Goal: Task Accomplishment & Management: Use online tool/utility

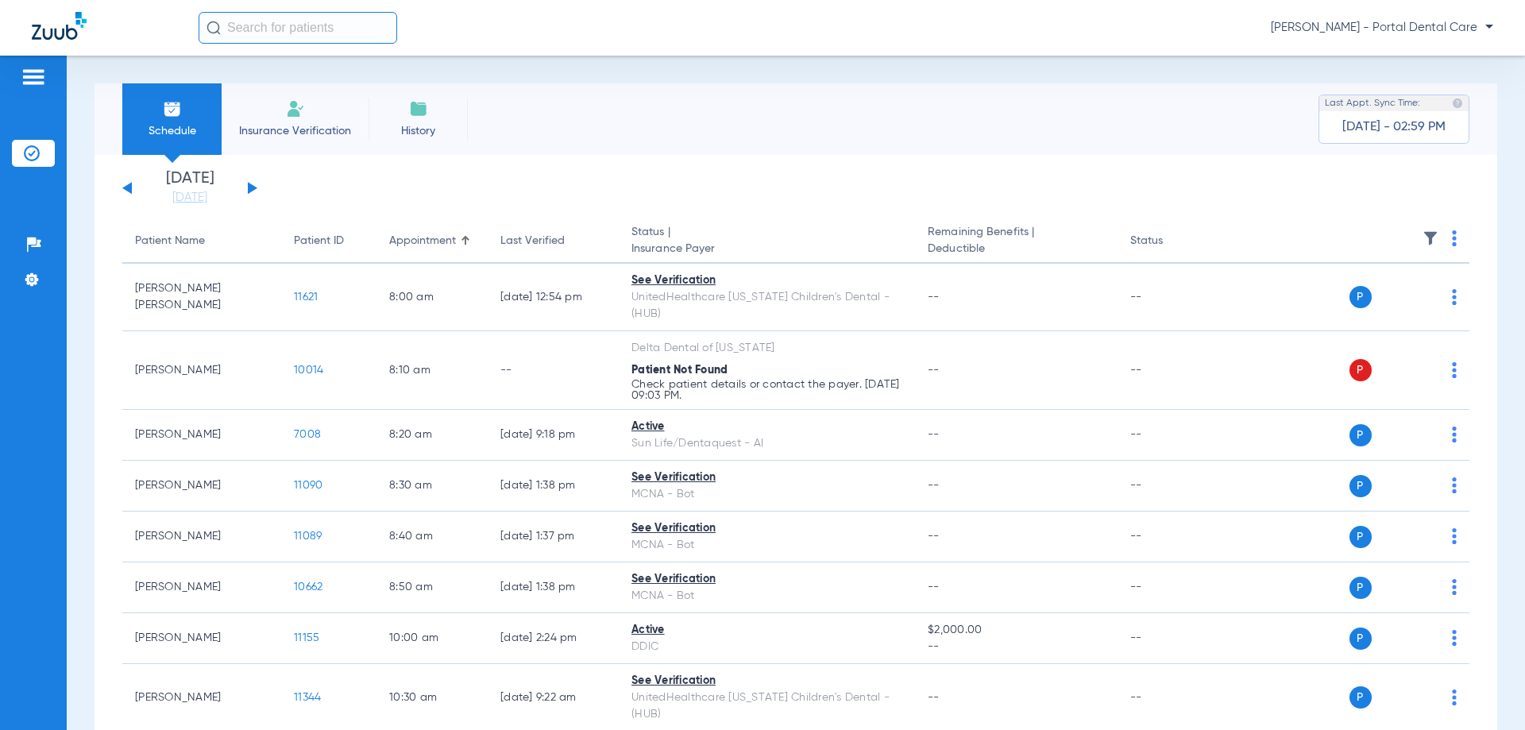
click at [249, 186] on button at bounding box center [253, 188] width 10 height 12
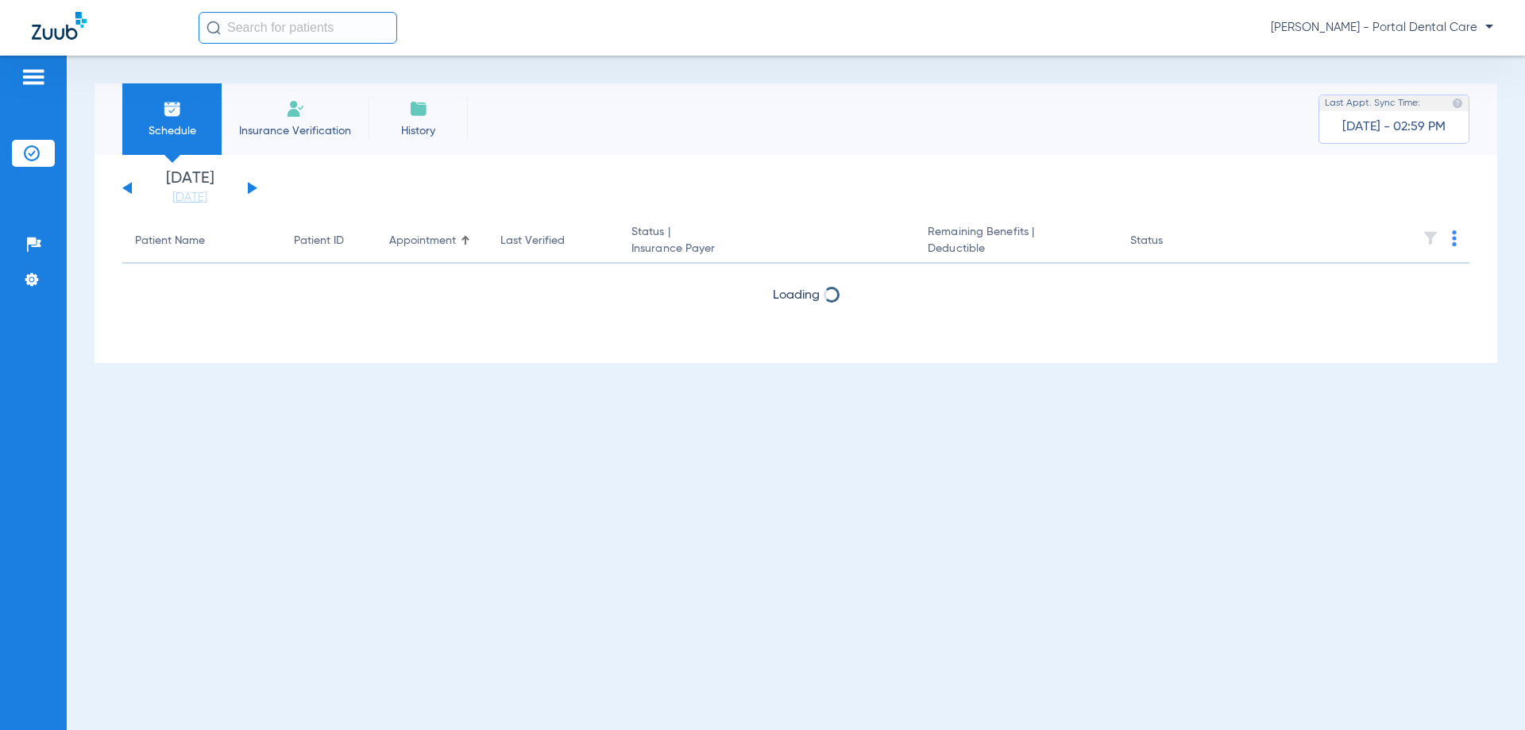
click at [249, 186] on button at bounding box center [253, 188] width 10 height 12
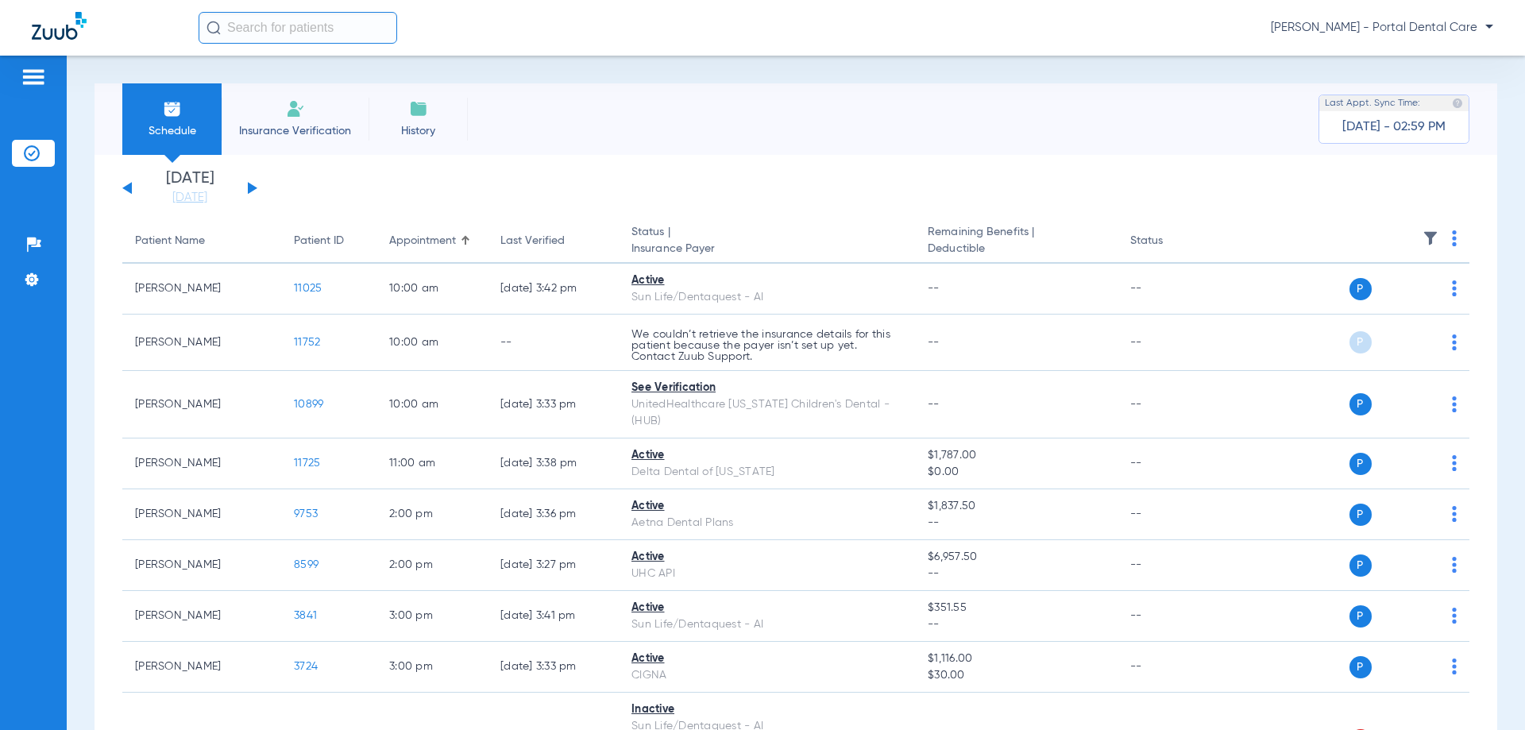
click at [249, 183] on button at bounding box center [253, 188] width 10 height 12
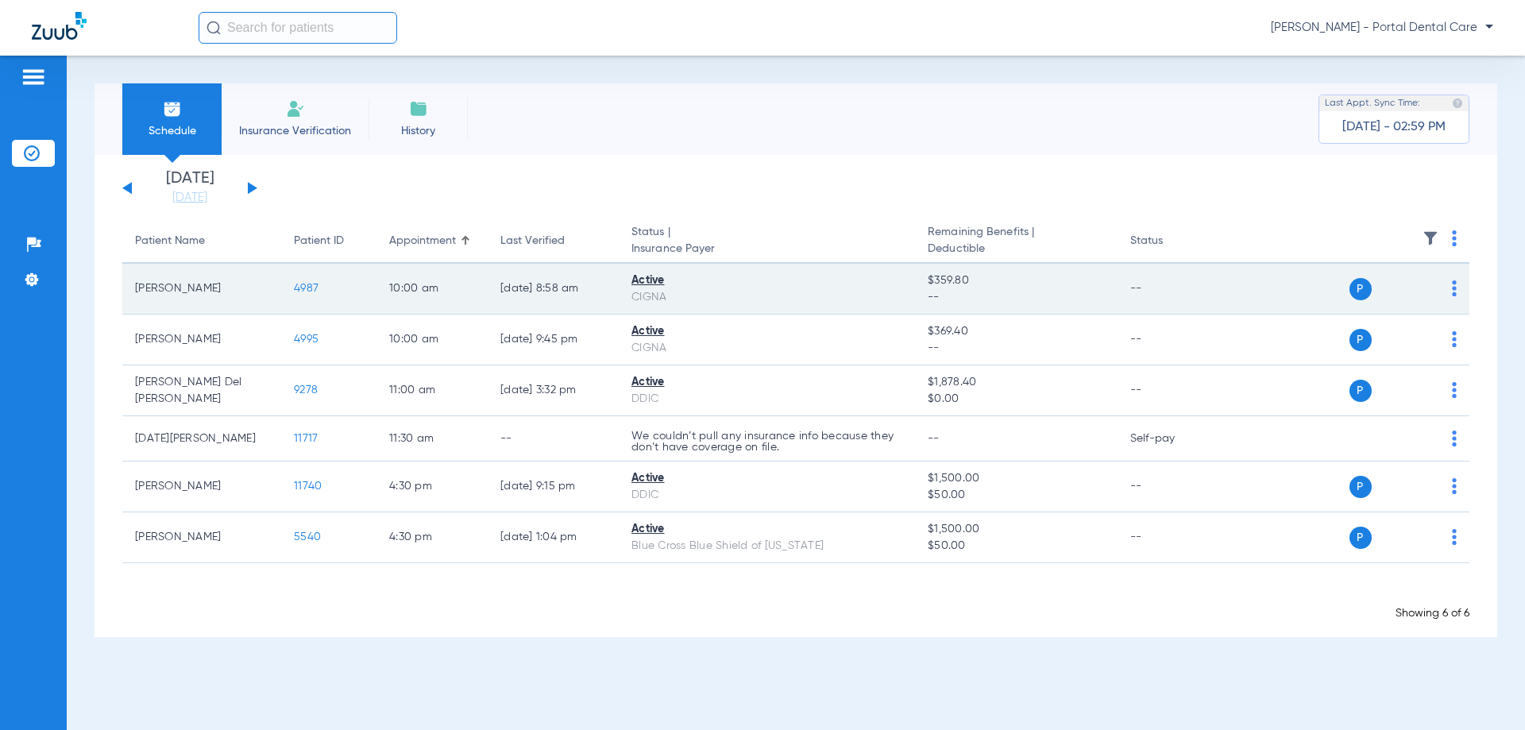
click at [1457, 282] on td "P S" at bounding box center [1347, 289] width 245 height 51
click at [1454, 288] on img at bounding box center [1454, 288] width 5 height 16
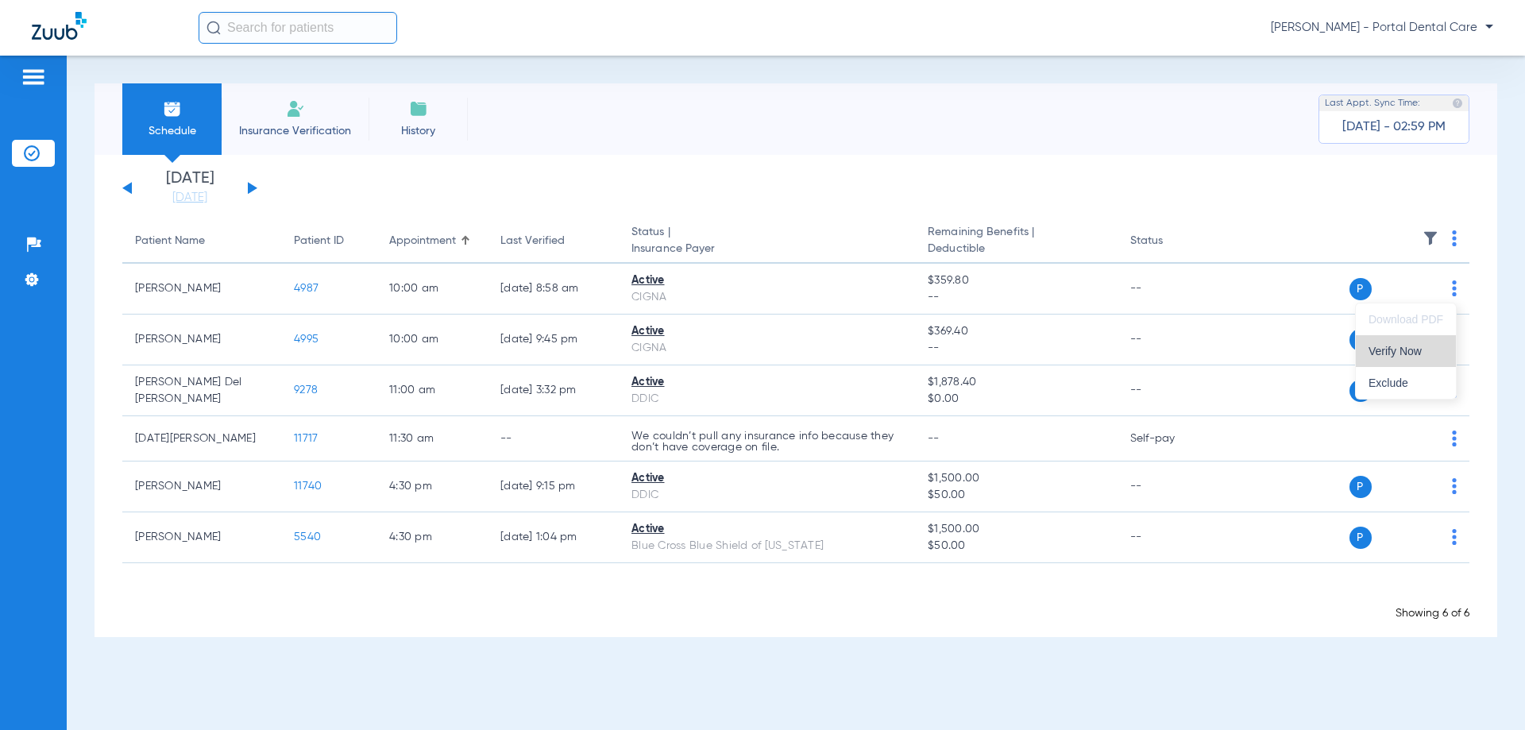
click at [1392, 351] on span "Verify Now" at bounding box center [1406, 351] width 75 height 11
click at [252, 189] on button at bounding box center [253, 188] width 10 height 12
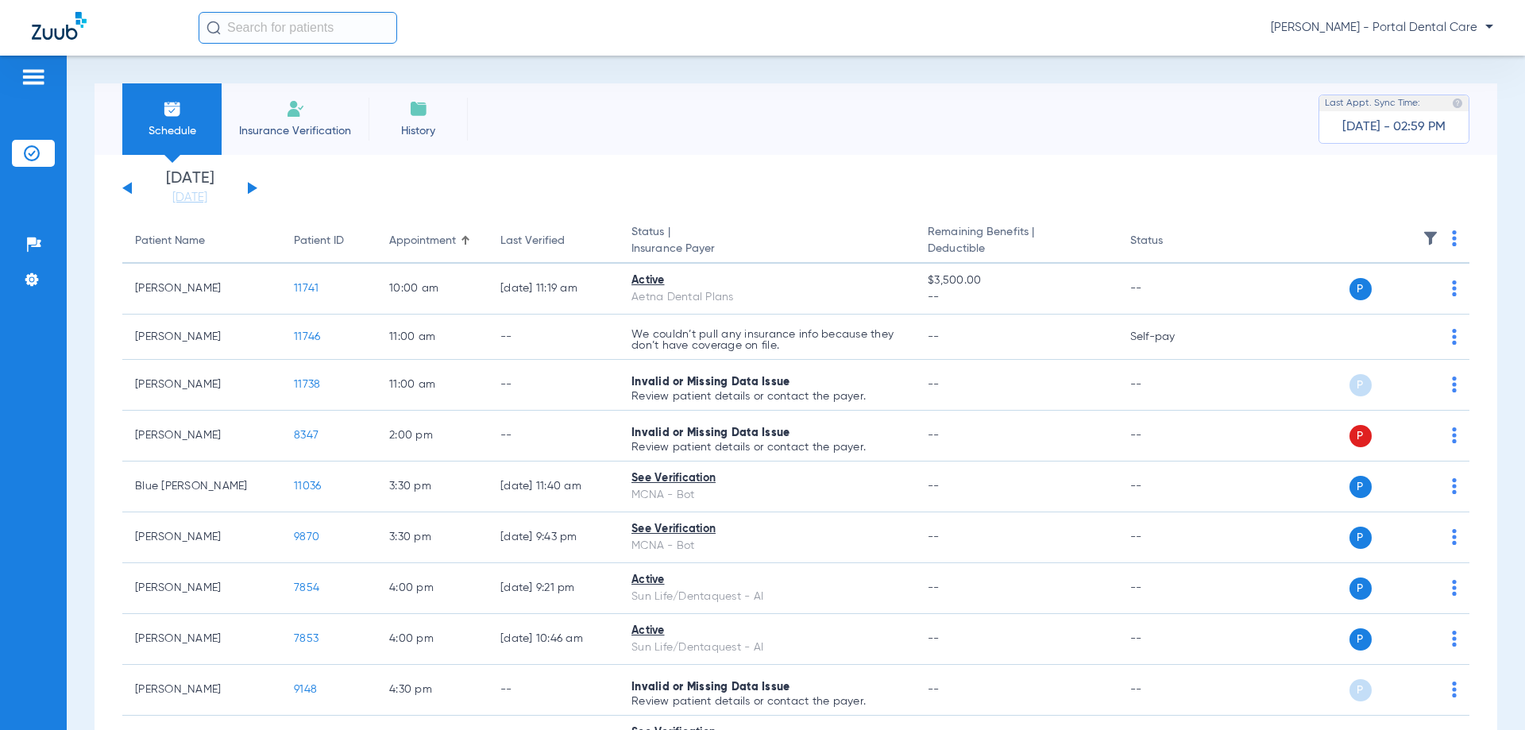
click at [1452, 239] on img at bounding box center [1454, 238] width 5 height 16
click at [1370, 300] on span "Verify All" at bounding box center [1383, 301] width 95 height 11
